Goal: Task Accomplishment & Management: Manage account settings

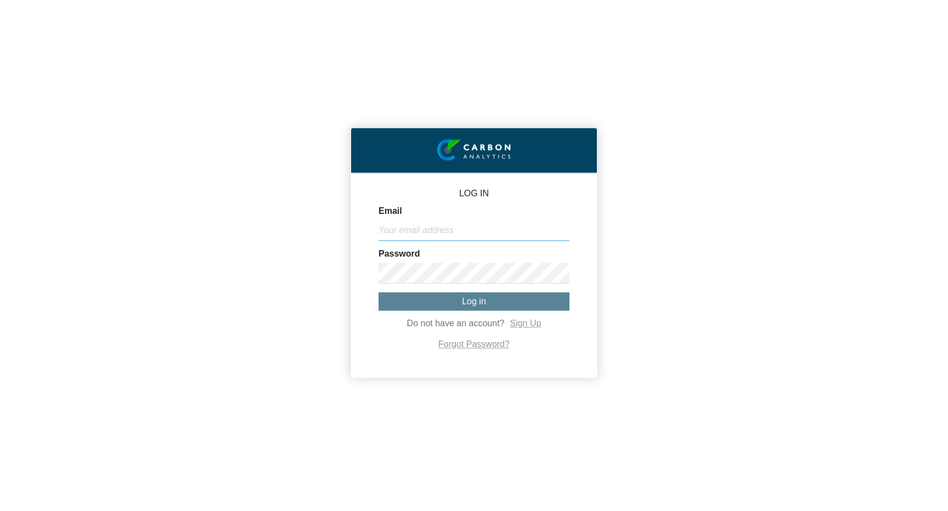
click at [408, 224] on input "Email" at bounding box center [473, 230] width 191 height 21
click at [449, 239] on input "Email" at bounding box center [473, 230] width 191 height 21
type input "[PERSON_NAME][EMAIL_ADDRESS][DOMAIN_NAME]"
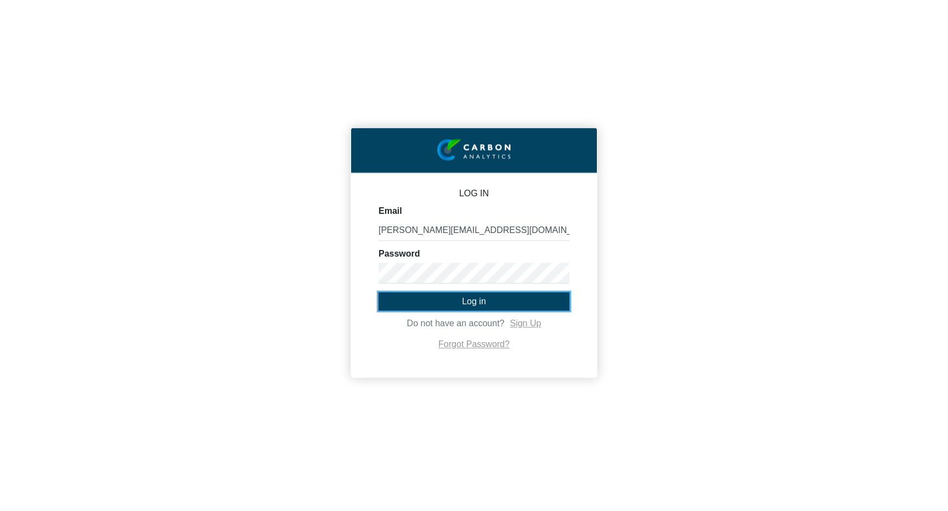
click at [488, 301] on button "Log in" at bounding box center [473, 301] width 191 height 18
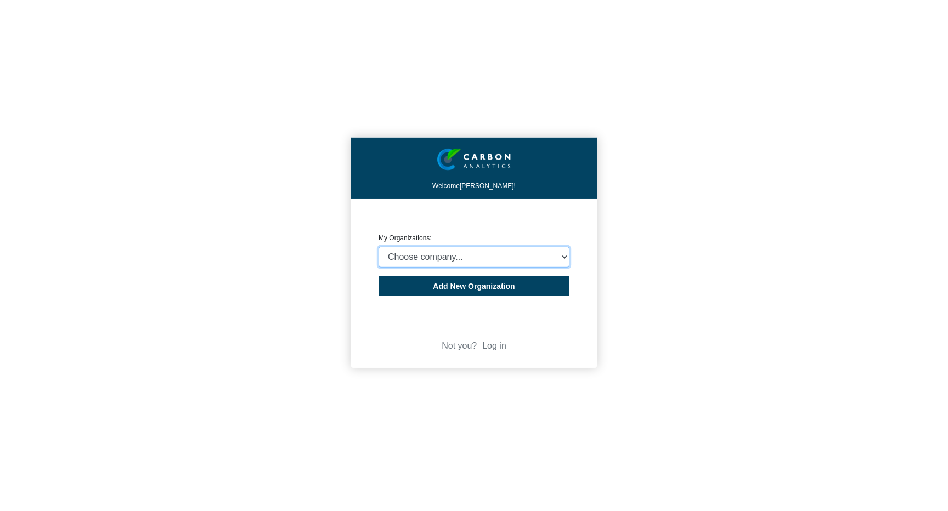
click at [470, 258] on select "Choose company... CARBON ANALYTICS LIMITED test6 Nekton Capital Limited Pacha S…" at bounding box center [473, 257] width 191 height 21
select select "4414"
click at [378, 247] on select "Choose company... CARBON ANALYTICS LIMITED test6 Nekton Capital Limited Pacha S…" at bounding box center [473, 257] width 191 height 21
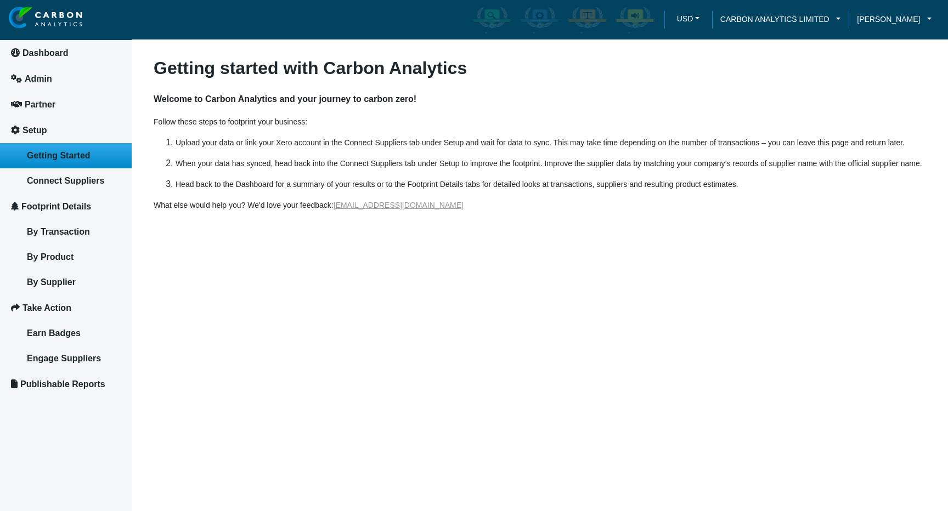
click at [89, 194] on link "Footprint Details" at bounding box center [66, 207] width 132 height 26
click at [88, 189] on link "Connect Suppliers" at bounding box center [66, 180] width 132 height 25
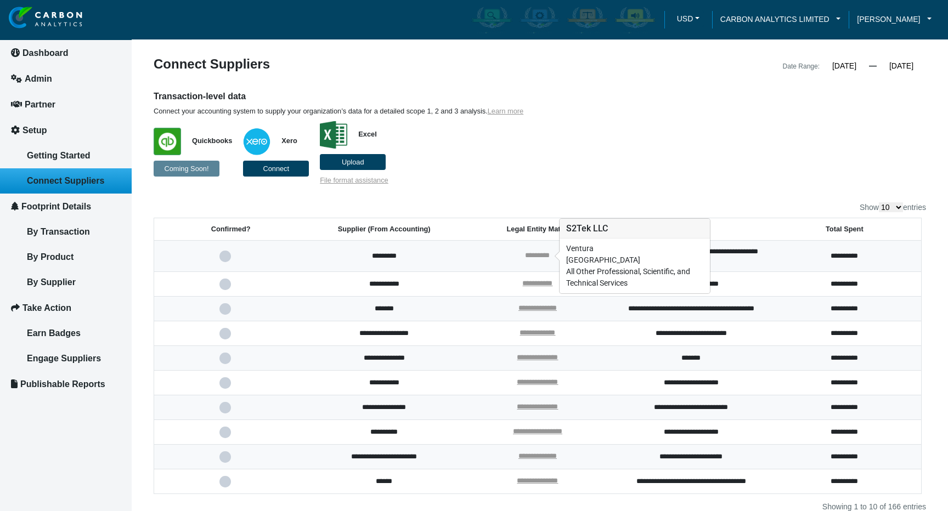
click at [531, 256] on link "*********" at bounding box center [537, 255] width 25 height 7
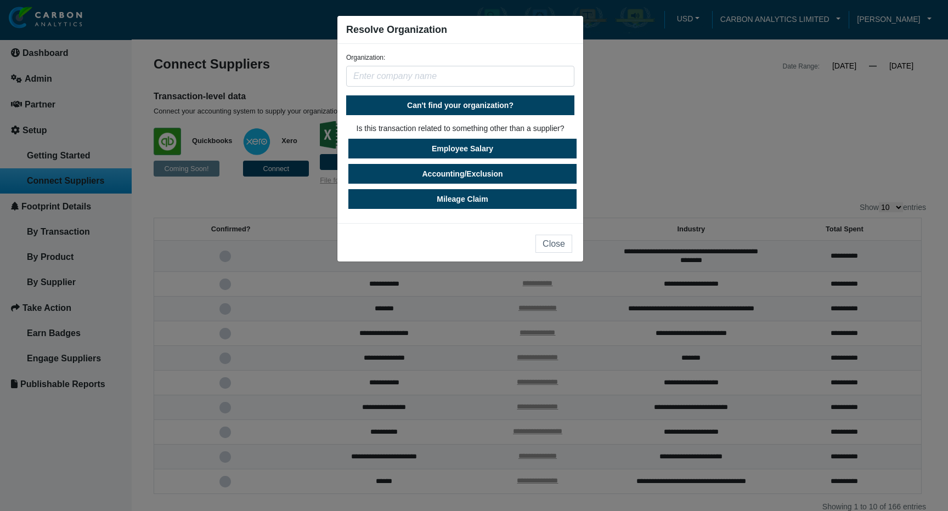
click at [443, 73] on input "text" at bounding box center [460, 76] width 228 height 21
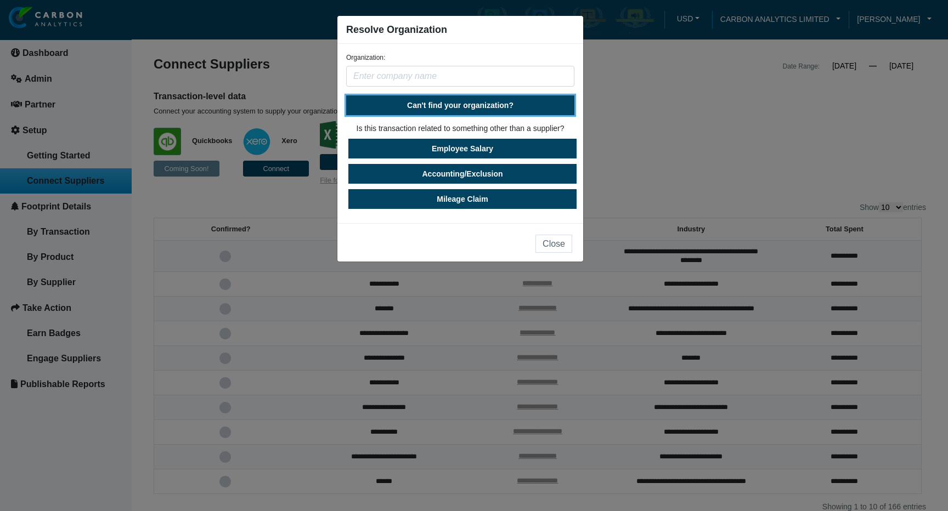
click at [425, 102] on span "Can't find your organization?" at bounding box center [460, 105] width 106 height 9
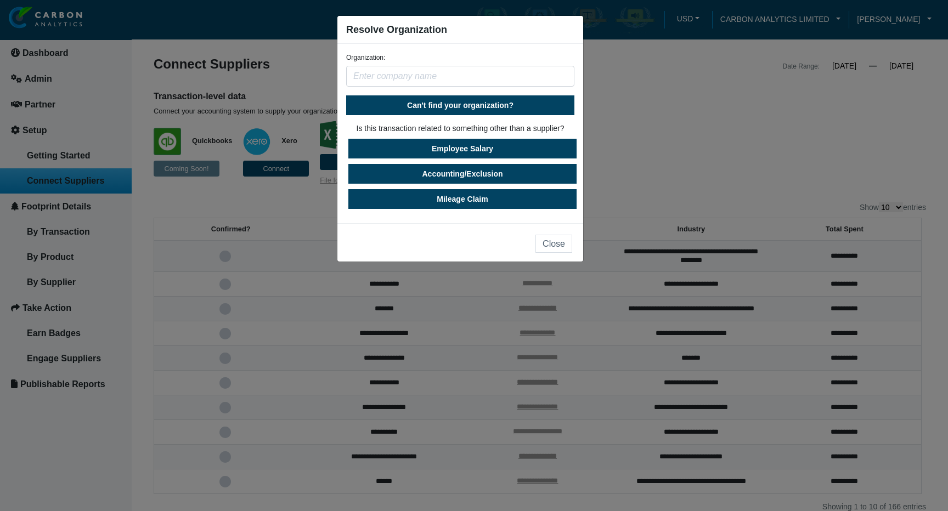
select select "[GEOGRAPHIC_DATA]"
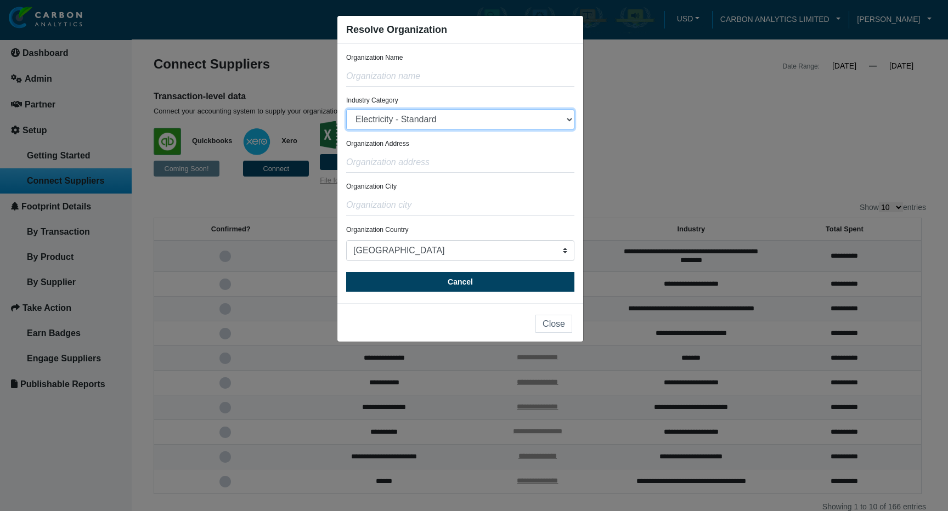
click at [393, 121] on select "Electricity - Standard Electricity - 100% Renewable Electricity - Transmission …" at bounding box center [460, 119] width 228 height 21
click at [569, 327] on button "Close" at bounding box center [553, 324] width 37 height 18
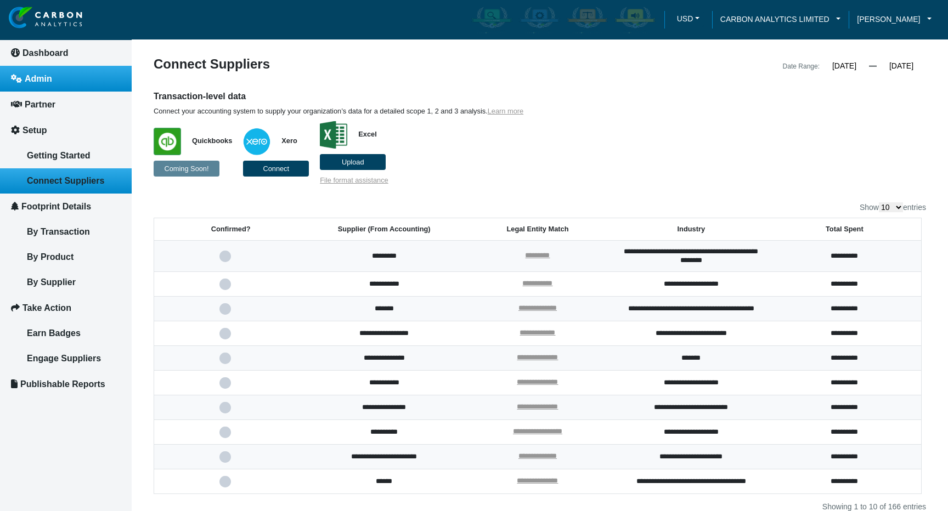
click at [92, 89] on link "Admin" at bounding box center [66, 79] width 132 height 26
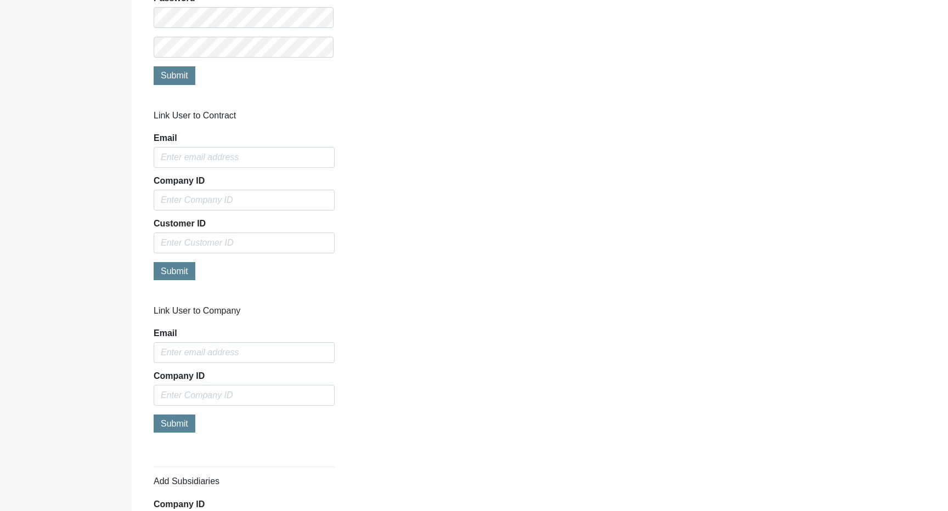
scroll to position [818, 0]
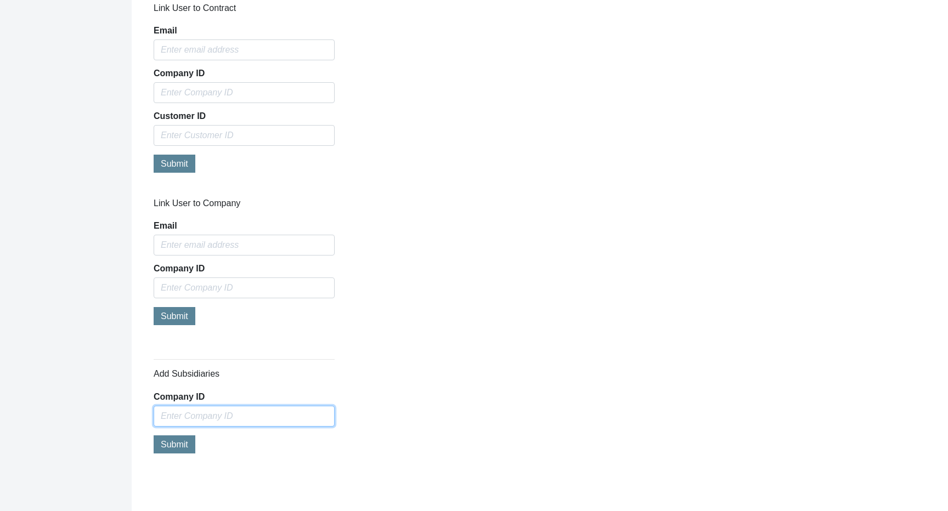
click at [206, 417] on input "Company ID" at bounding box center [244, 416] width 181 height 21
click at [423, 264] on div "Link User to Company Email Company ID Submit" at bounding box center [539, 267] width 789 height 139
click at [248, 402] on div "Company ID Please enter a valid Company ID" at bounding box center [244, 414] width 181 height 43
click at [230, 410] on input "Company ID" at bounding box center [244, 416] width 181 height 21
